Goal: Information Seeking & Learning: Learn about a topic

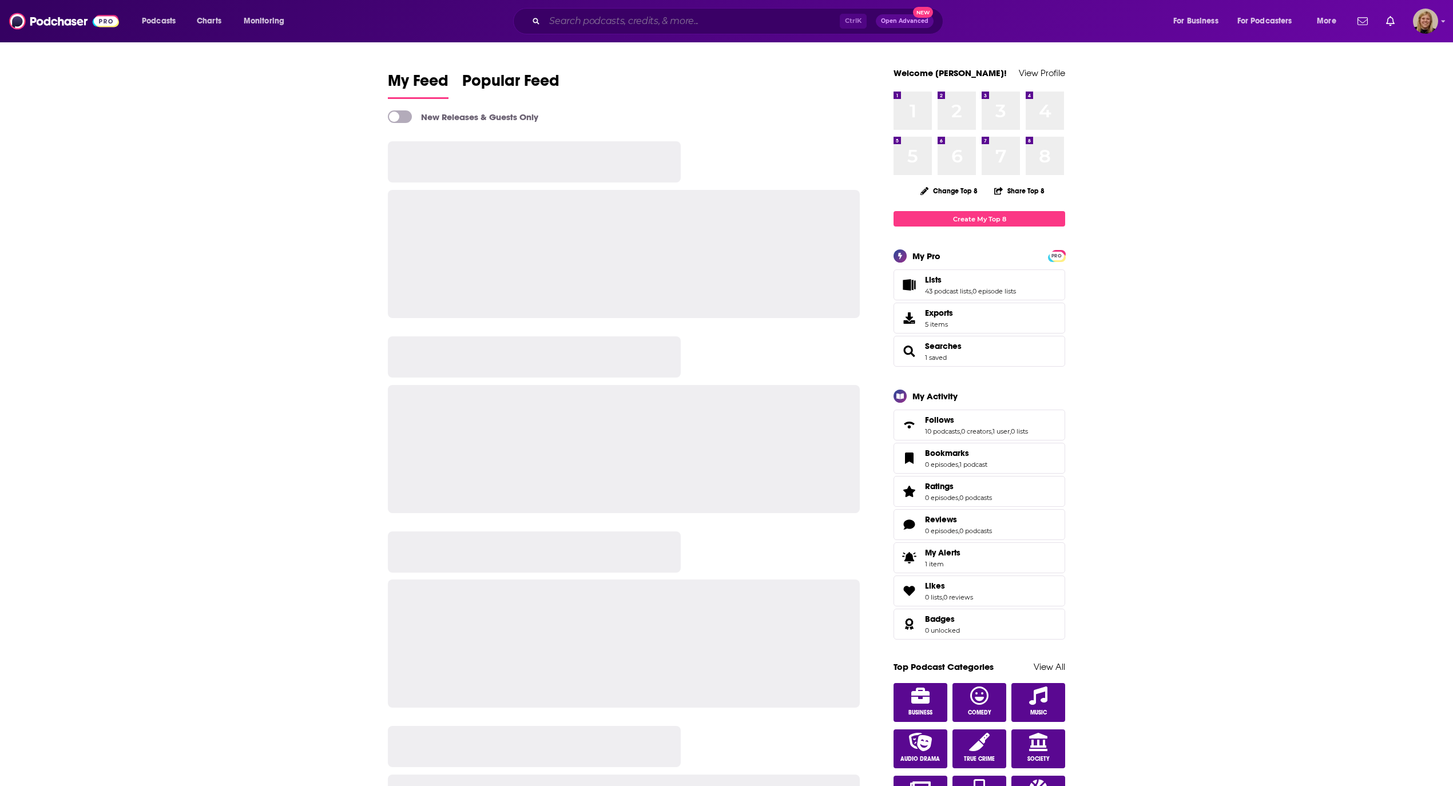
click at [628, 18] on input "Search podcasts, credits, & more..." at bounding box center [692, 21] width 295 height 18
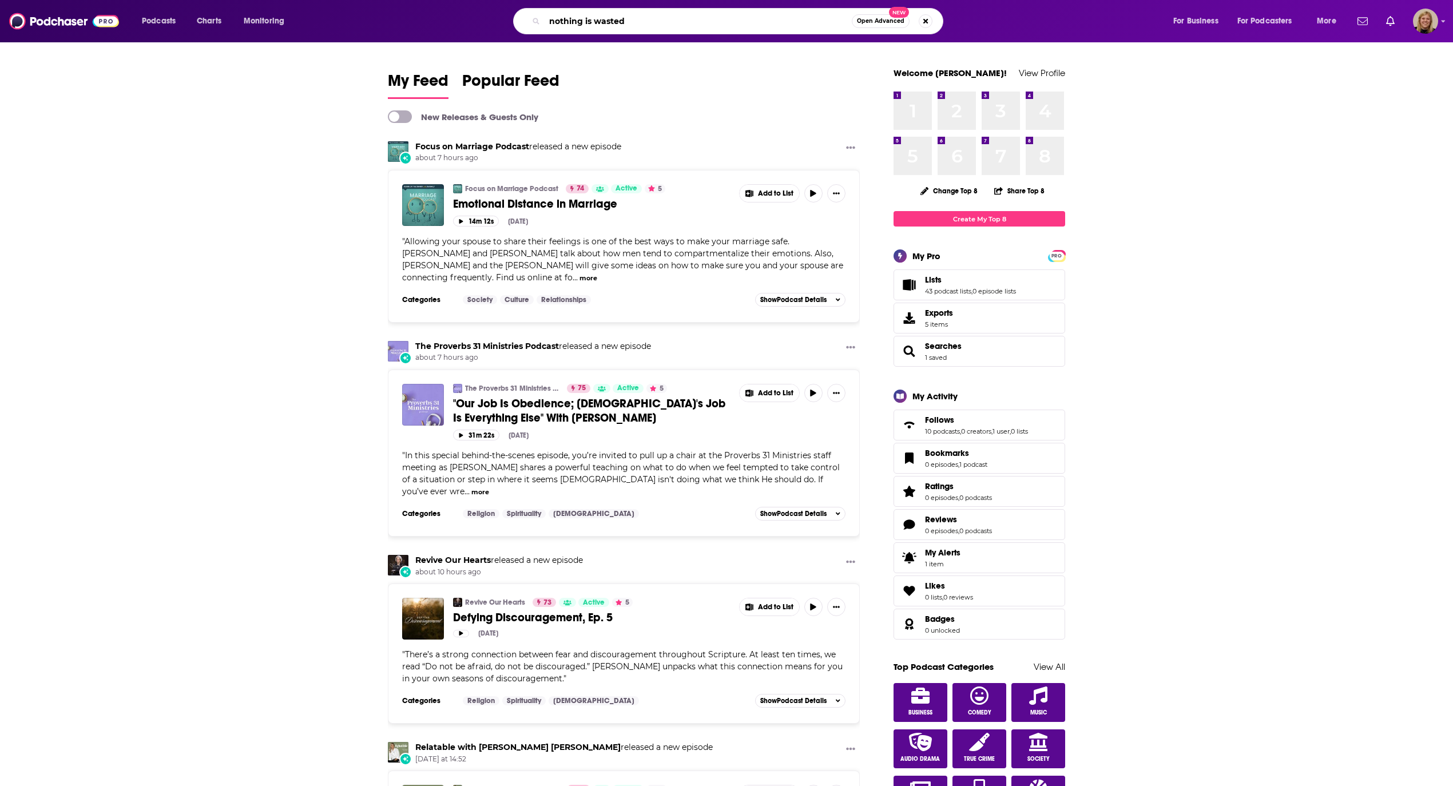
type input "nothing is wasted"
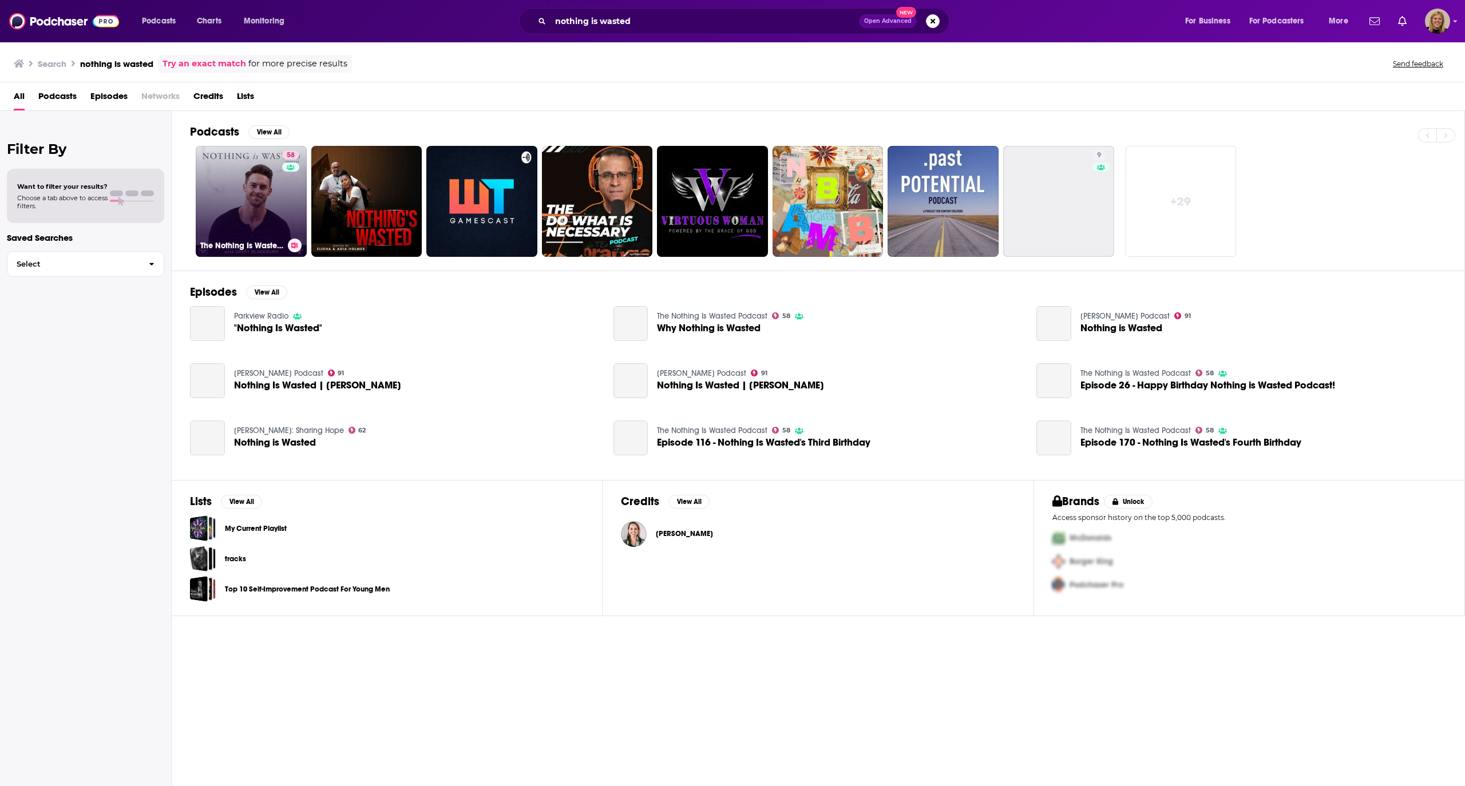
click at [213, 193] on link "58 The Nothing Is Wasted Podcast" at bounding box center [251, 201] width 111 height 111
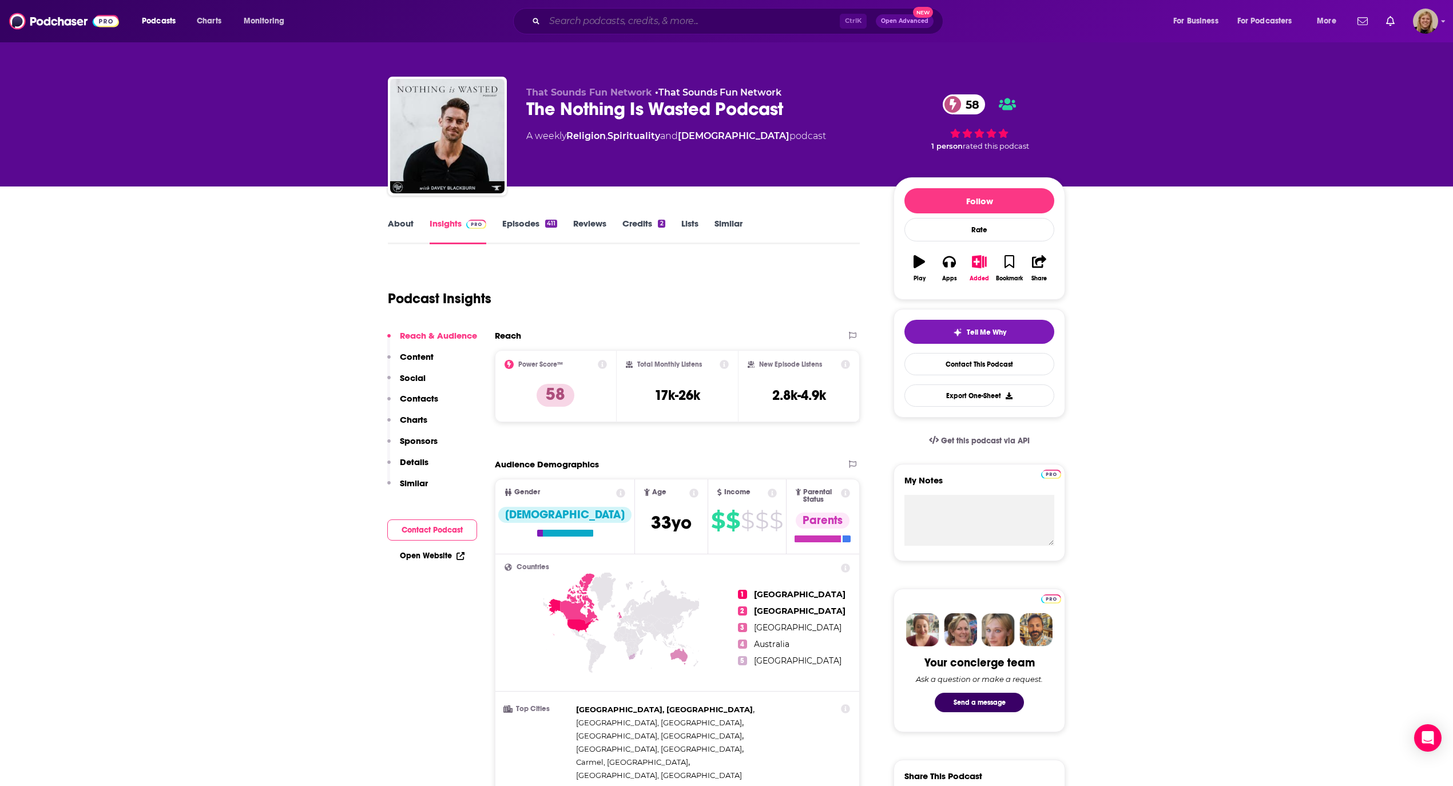
click at [570, 23] on input "Search podcasts, credits, & more..." at bounding box center [692, 21] width 295 height 18
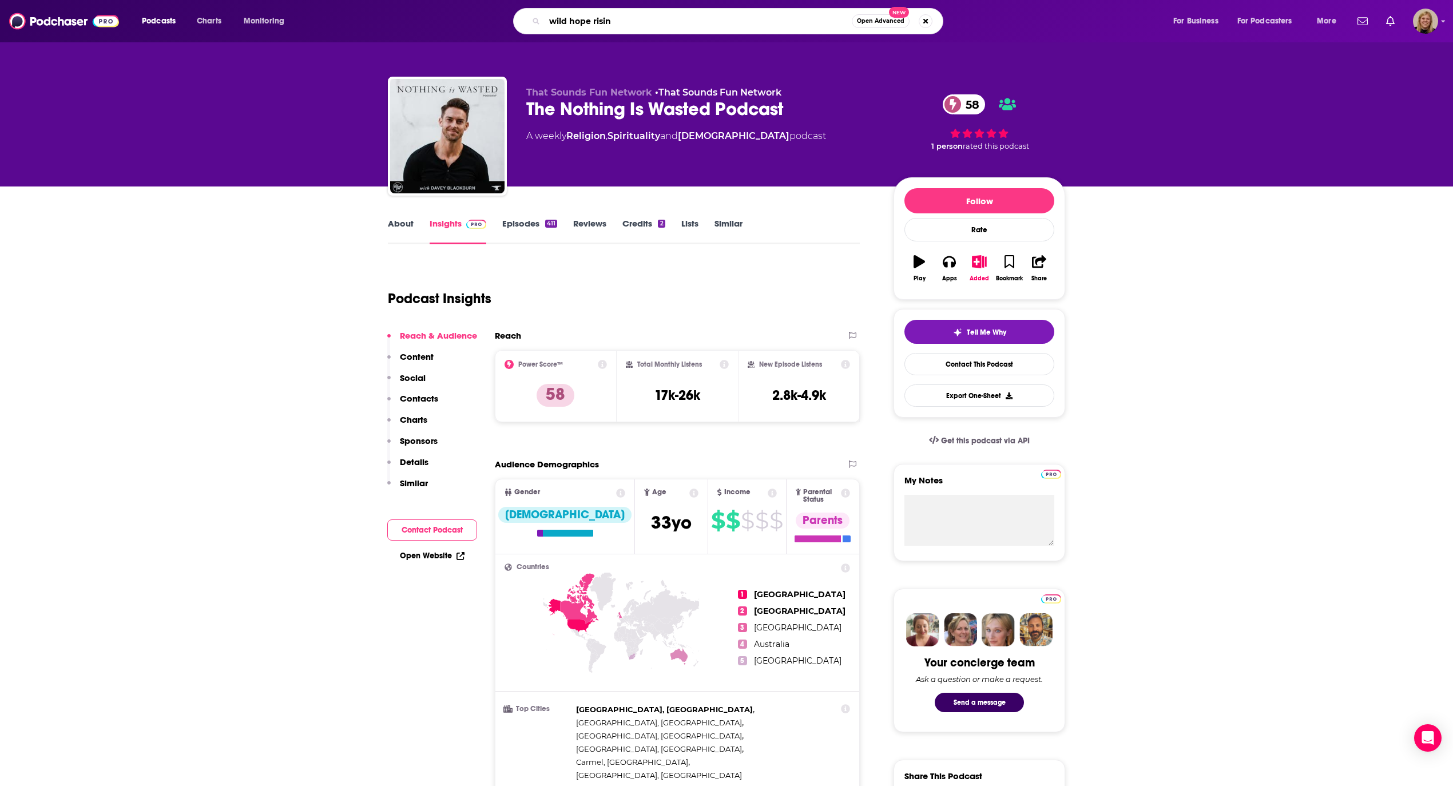
type input "wild hope rising"
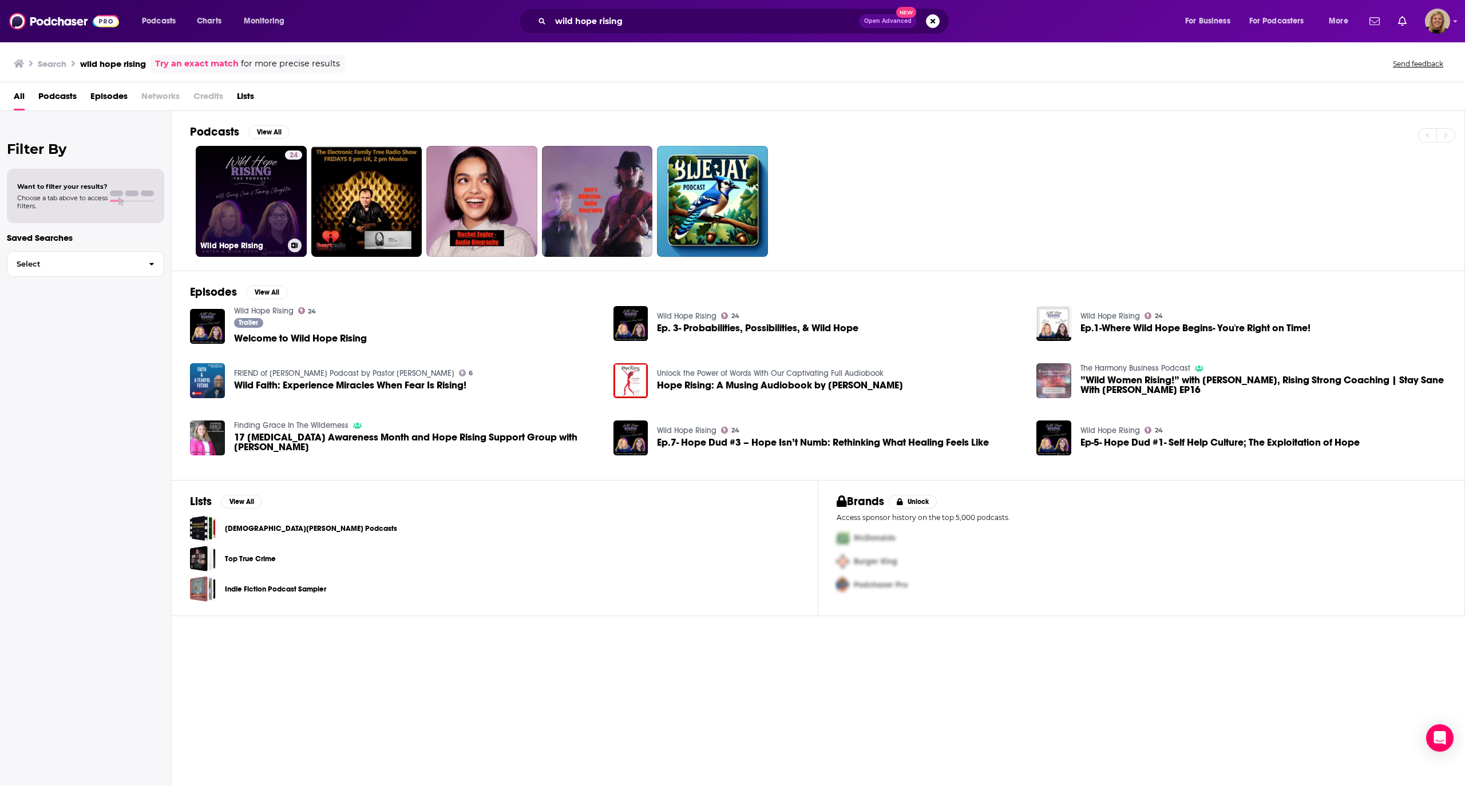
click at [248, 175] on link "24 Wild Hope Rising" at bounding box center [251, 201] width 111 height 111
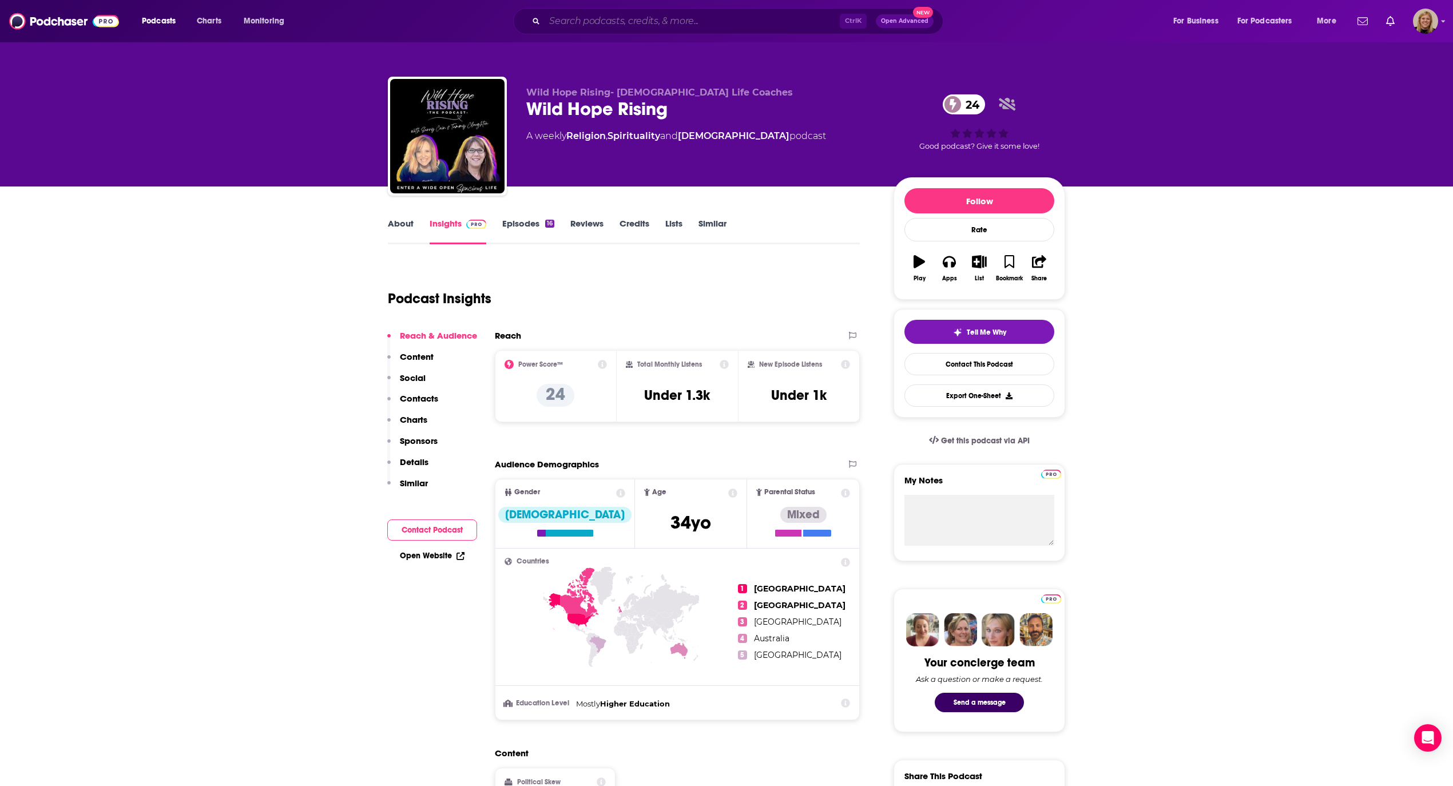
click at [619, 26] on input "Search podcasts, credits, & more..." at bounding box center [692, 21] width 295 height 18
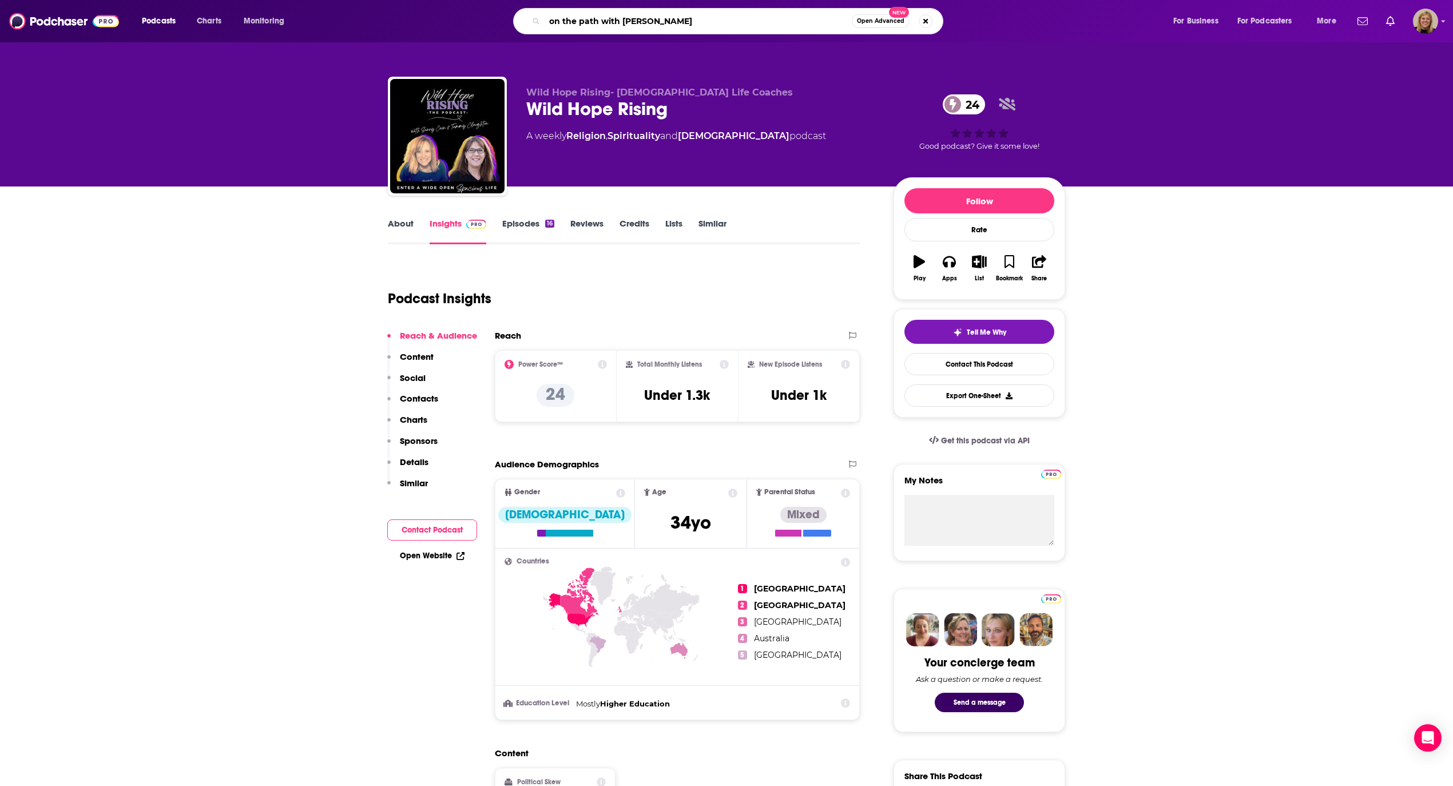
type input "on the path with [PERSON_NAME]"
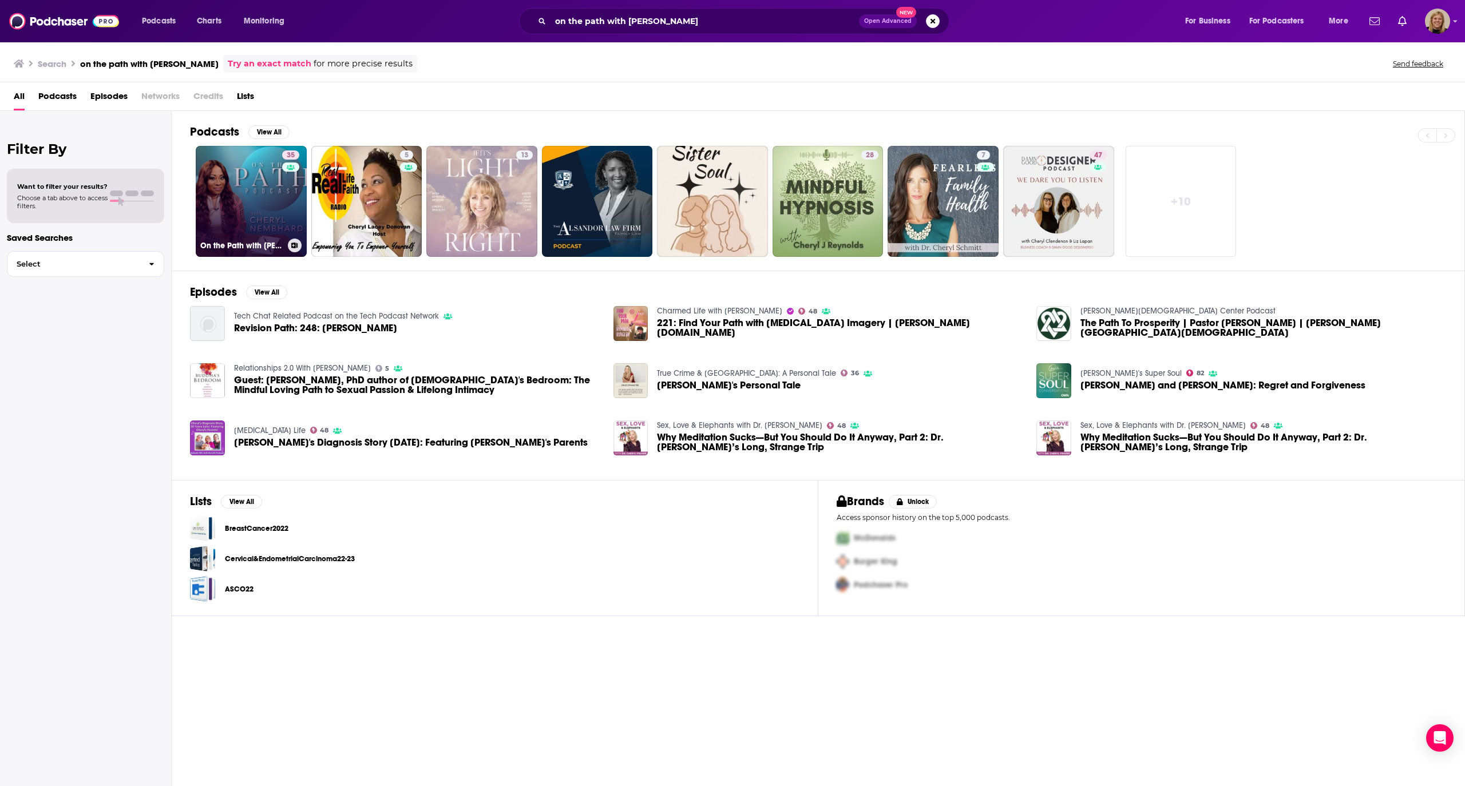
click at [271, 188] on link "35 On the Path with [PERSON_NAME]" at bounding box center [251, 201] width 111 height 111
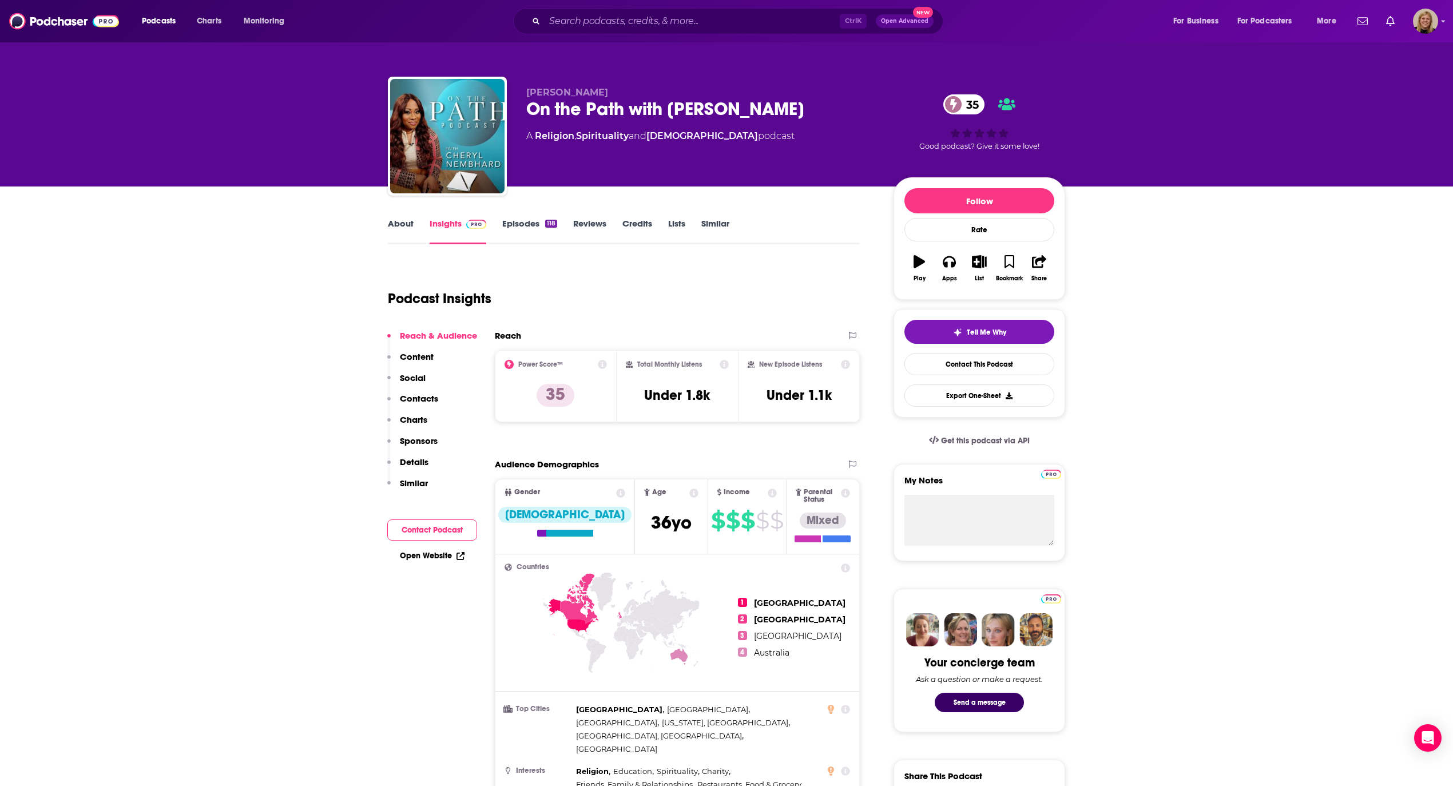
click at [401, 223] on link "About" at bounding box center [401, 231] width 26 height 26
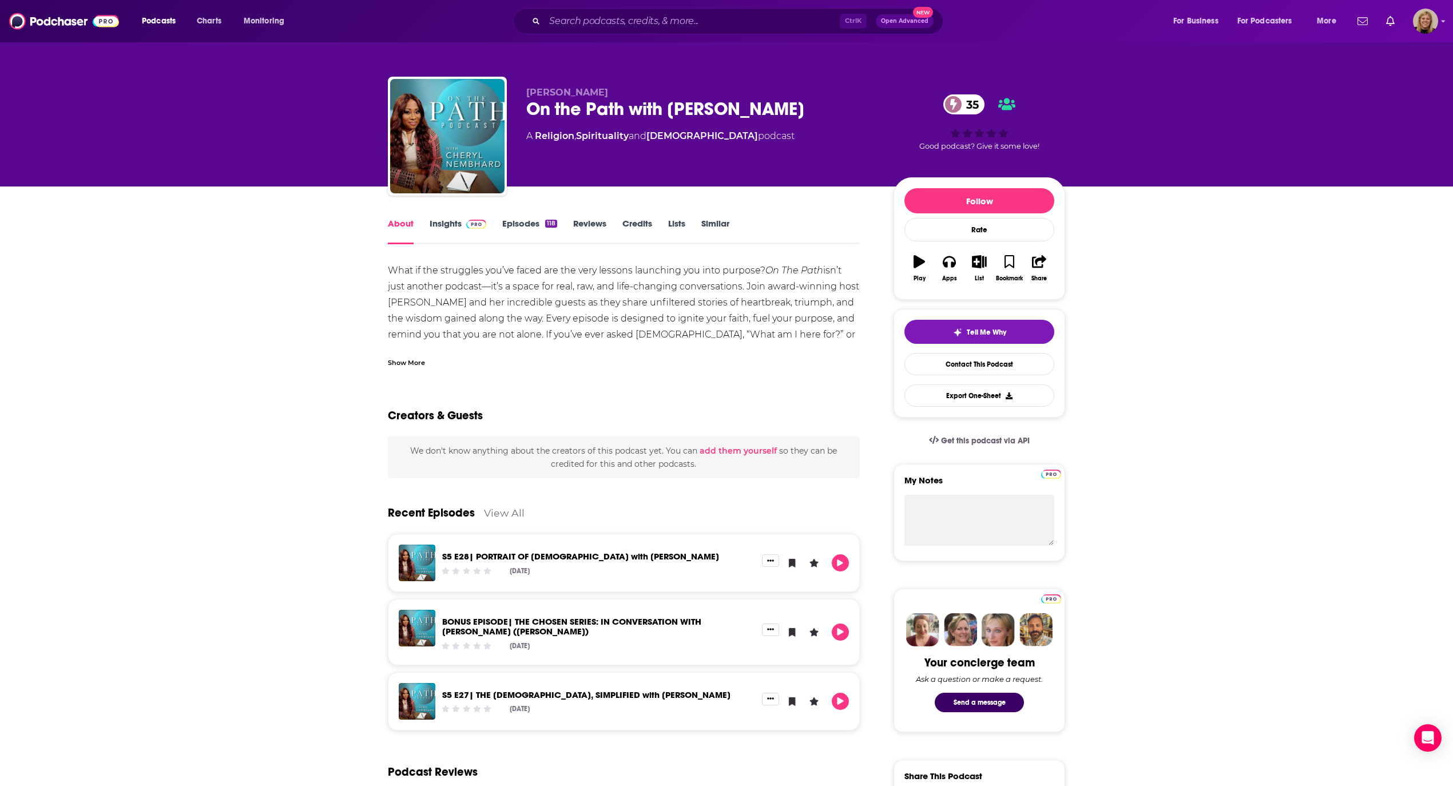
click at [418, 362] on div "Show More" at bounding box center [406, 361] width 37 height 11
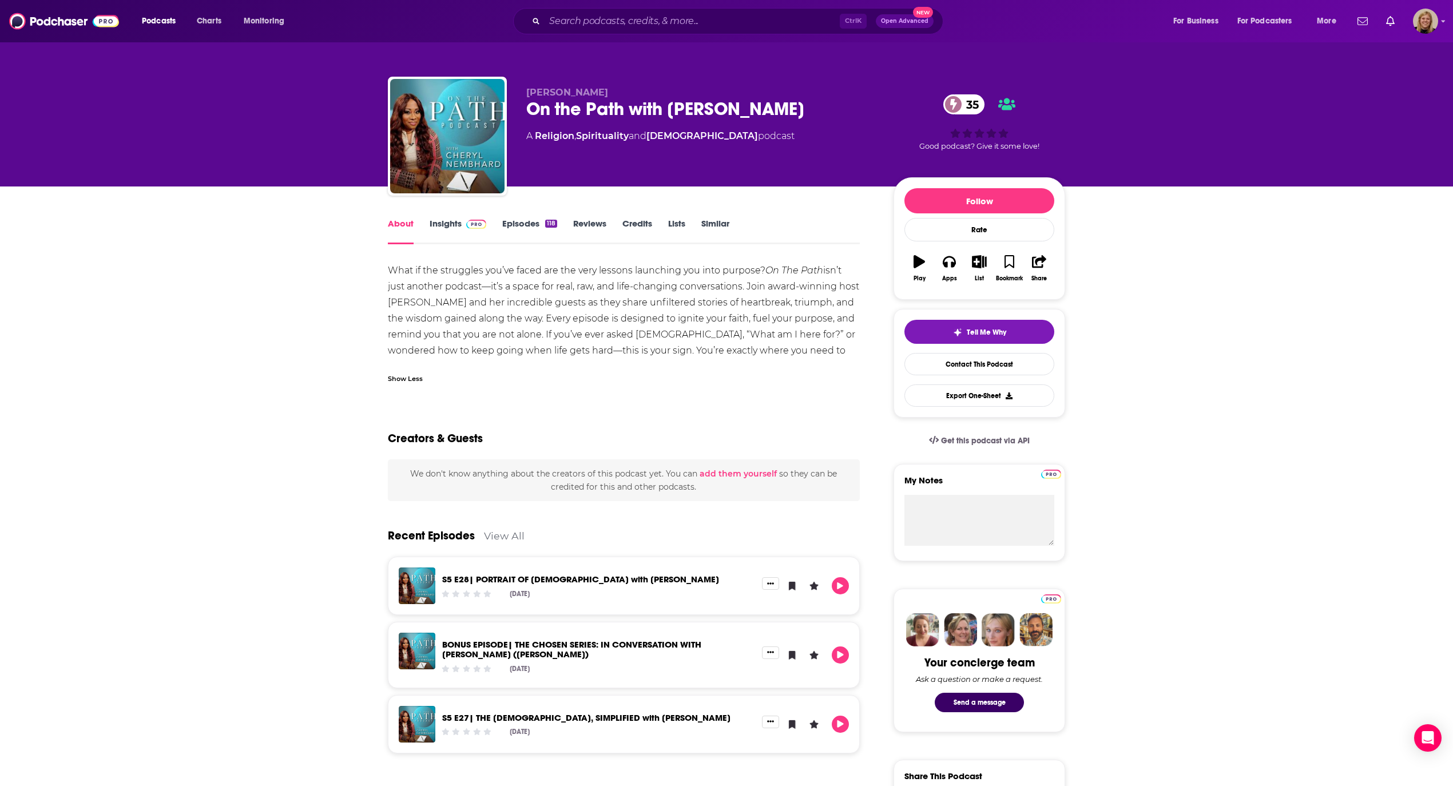
click at [437, 220] on link "Insights" at bounding box center [458, 231] width 57 height 26
